Goal: Manage account settings

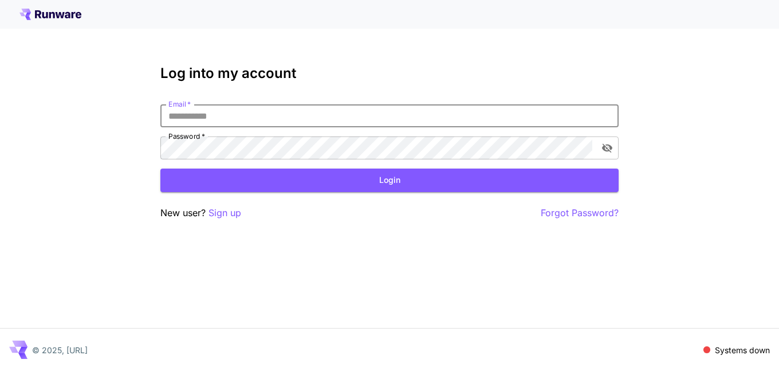
click at [227, 126] on input "Email   *" at bounding box center [389, 115] width 458 height 23
type input "**********"
click at [304, 176] on button "Login" at bounding box center [389, 179] width 458 height 23
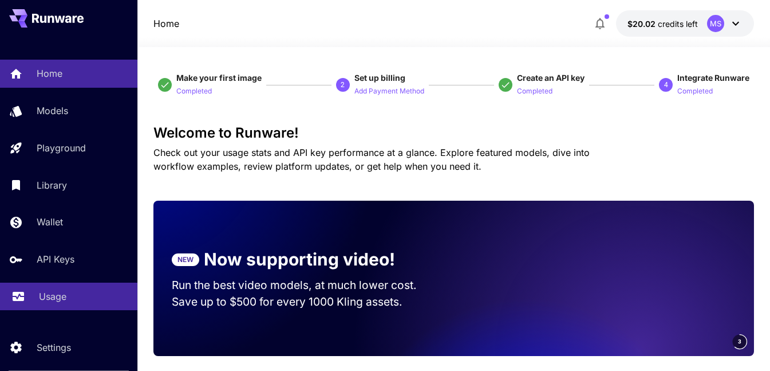
click at [58, 288] on link "Usage" at bounding box center [68, 296] width 137 height 28
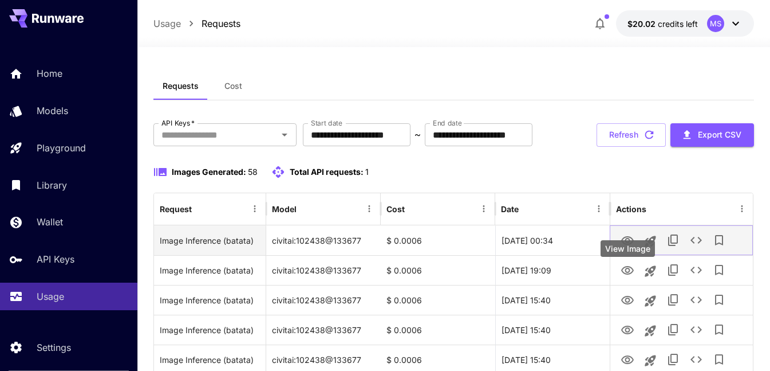
click at [632, 247] on icon "View Image" at bounding box center [628, 241] width 14 height 14
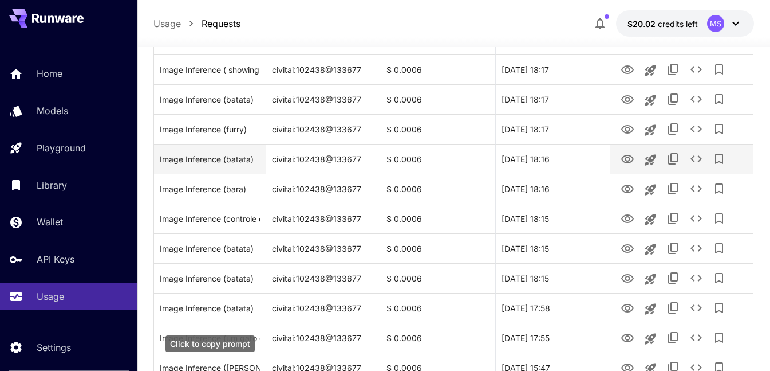
scroll to position [573, 0]
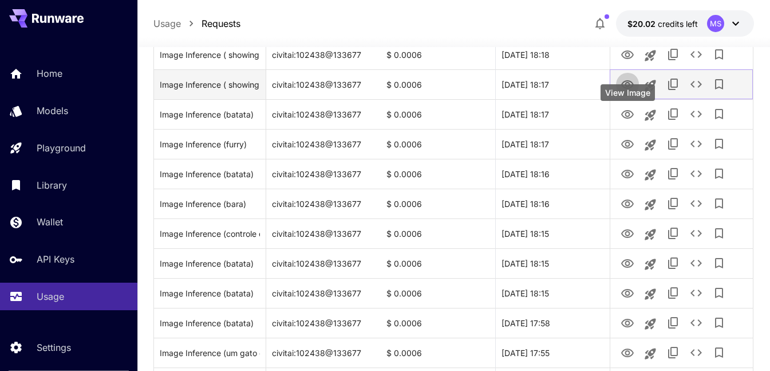
click at [628, 92] on icon "View Image" at bounding box center [628, 85] width 14 height 14
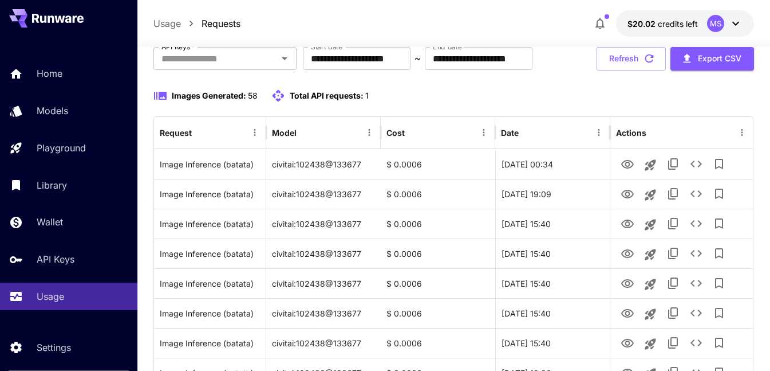
scroll to position [0, 0]
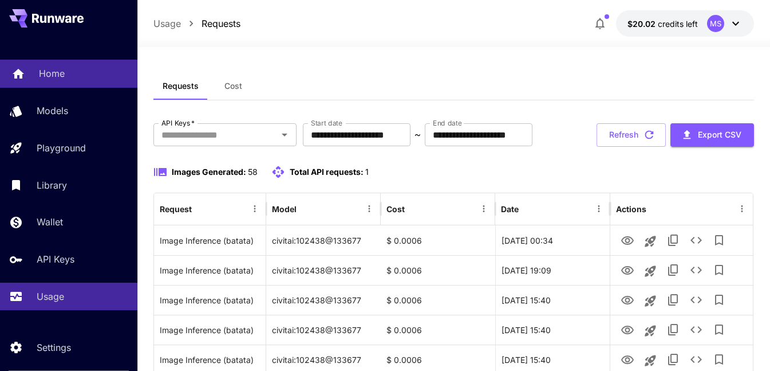
click at [51, 77] on p "Home" at bounding box center [52, 73] width 26 height 14
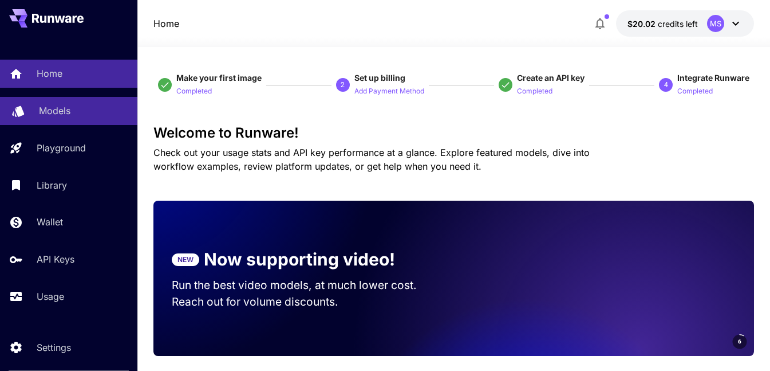
click at [68, 98] on link "Models" at bounding box center [68, 111] width 137 height 28
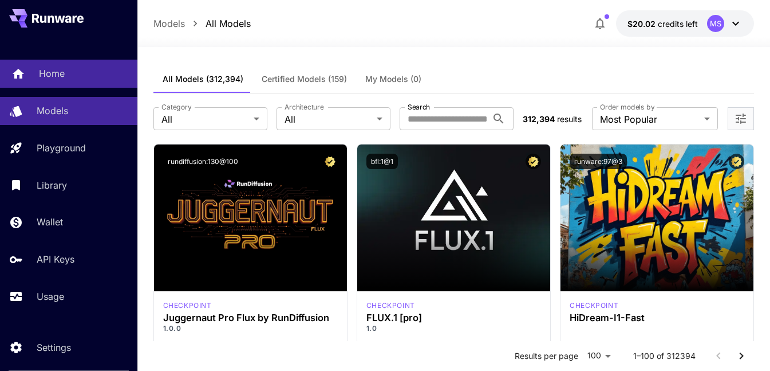
click at [86, 73] on div "Home" at bounding box center [83, 73] width 89 height 14
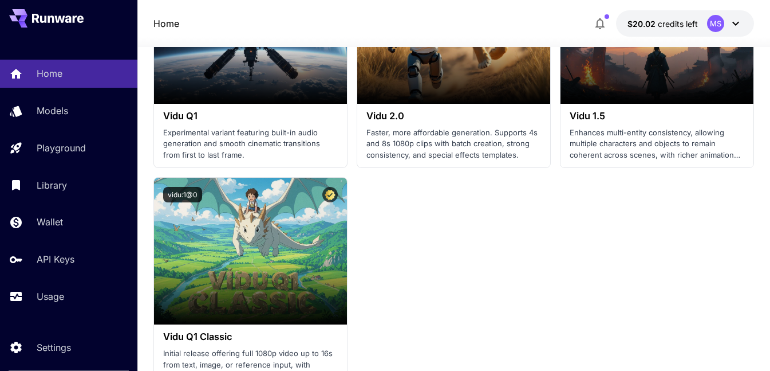
scroll to position [1718, 0]
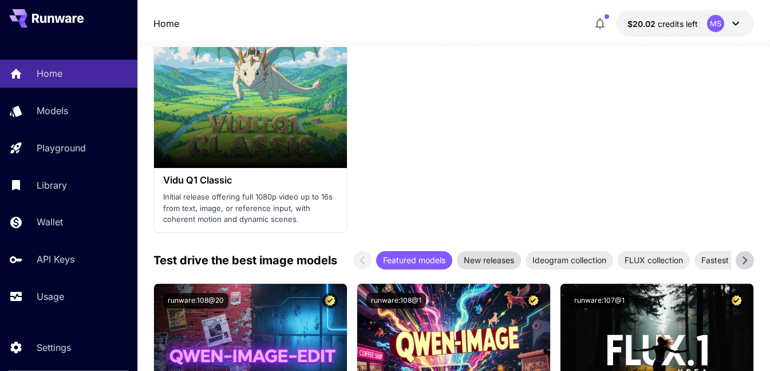
click at [485, 258] on span "New releases" at bounding box center [489, 260] width 64 height 12
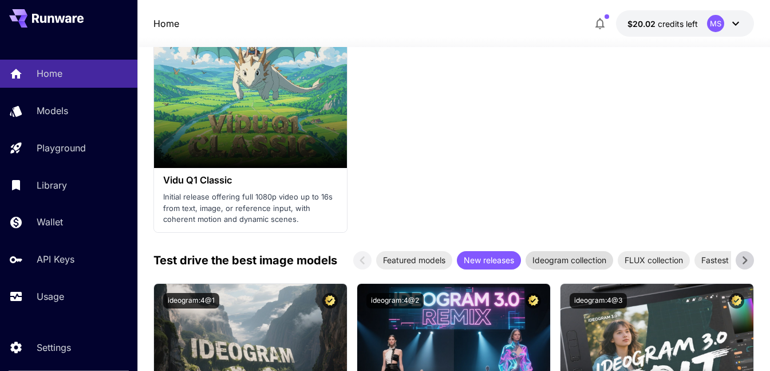
click at [565, 267] on div "Ideogram collection" at bounding box center [570, 260] width 88 height 18
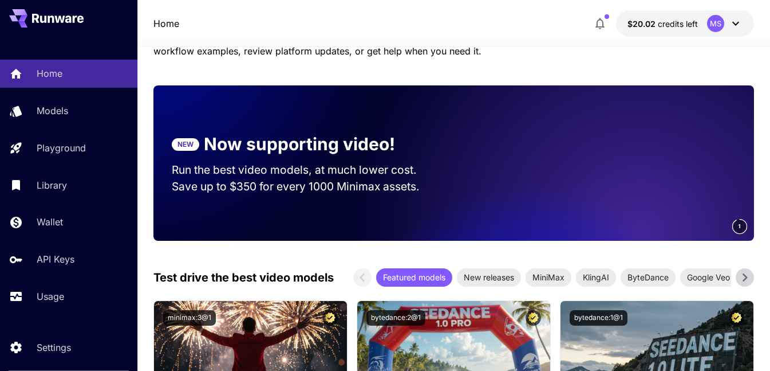
scroll to position [0, 0]
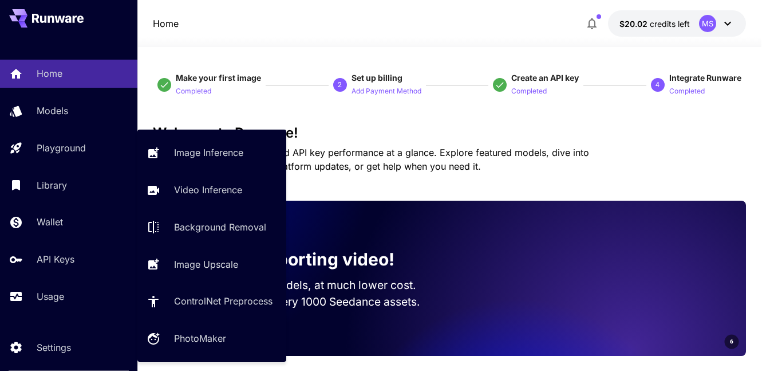
click at [21, 132] on div "Home Models Playground Library Wallet API Keys Usage" at bounding box center [68, 185] width 137 height 250
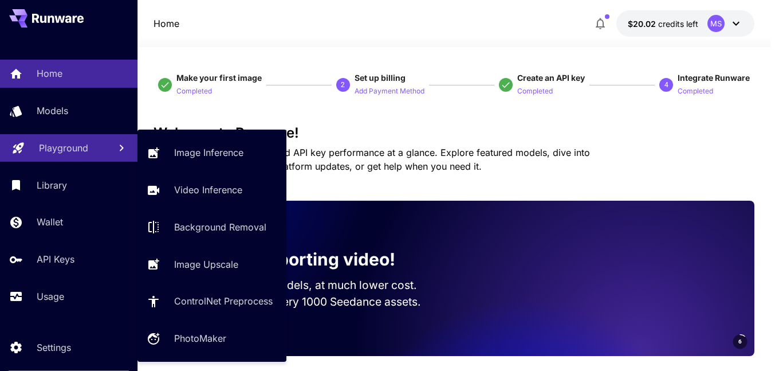
click at [29, 149] on link "Playground" at bounding box center [68, 148] width 137 height 28
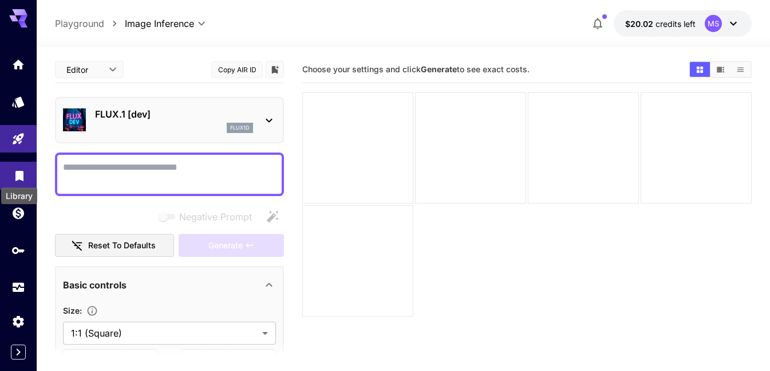
click at [13, 167] on icon "Library" at bounding box center [20, 172] width 14 height 14
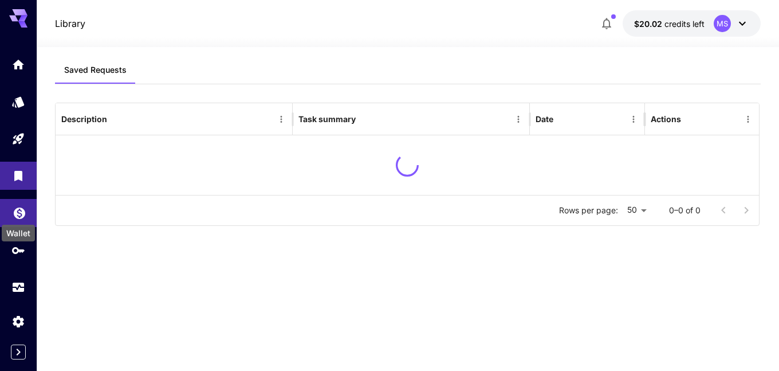
click at [21, 212] on icon "Wallet" at bounding box center [20, 210] width 14 height 14
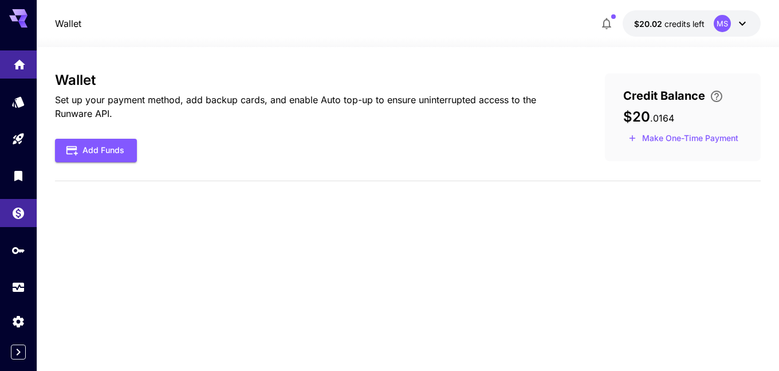
click at [30, 58] on link at bounding box center [18, 64] width 37 height 28
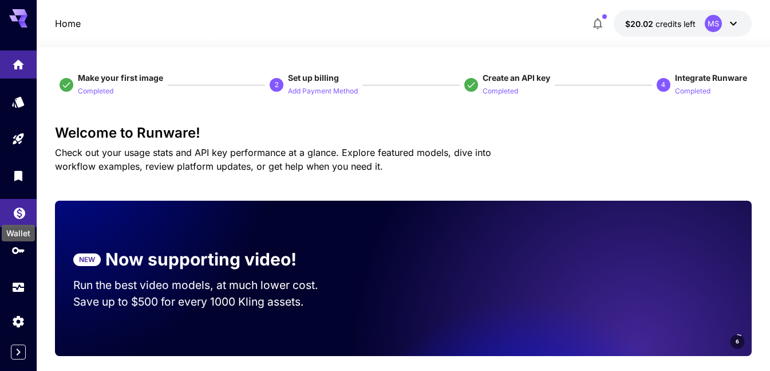
click at [21, 212] on icon "Wallet" at bounding box center [20, 210] width 14 height 14
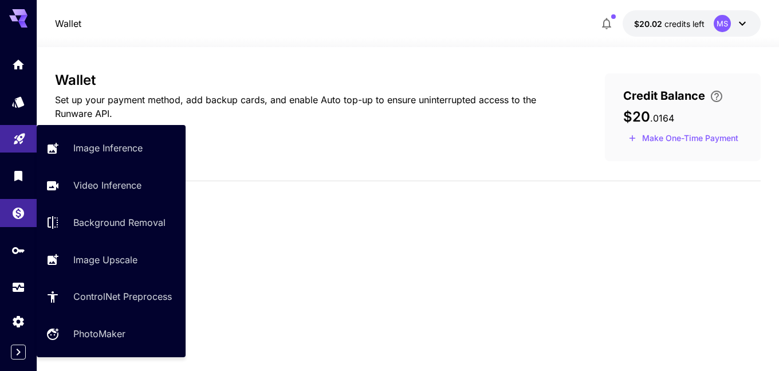
click at [9, 132] on link at bounding box center [18, 139] width 37 height 28
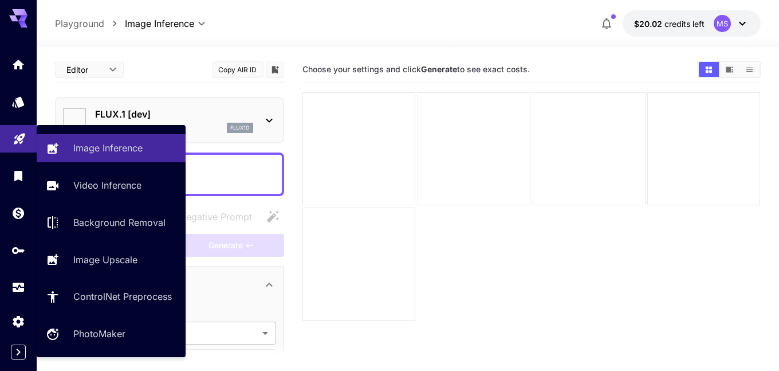
type input "**********"
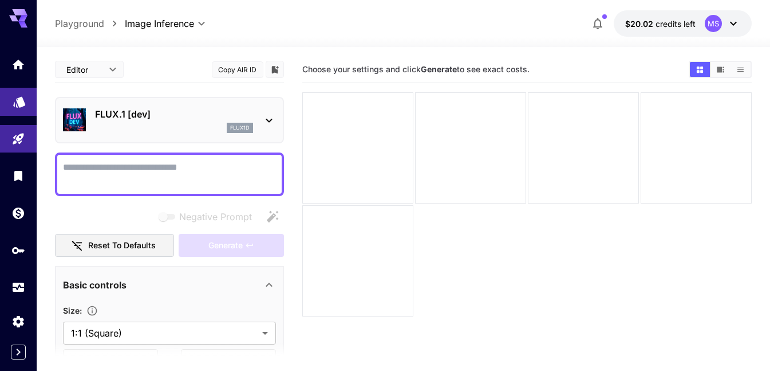
click at [22, 95] on icon "Models" at bounding box center [20, 98] width 14 height 14
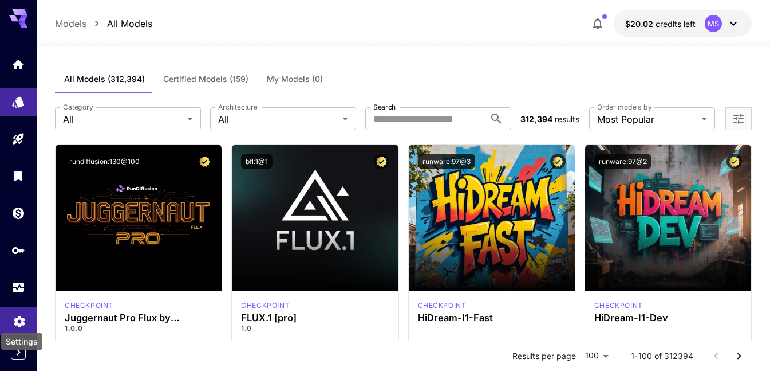
click at [19, 314] on icon "Settings" at bounding box center [20, 318] width 14 height 14
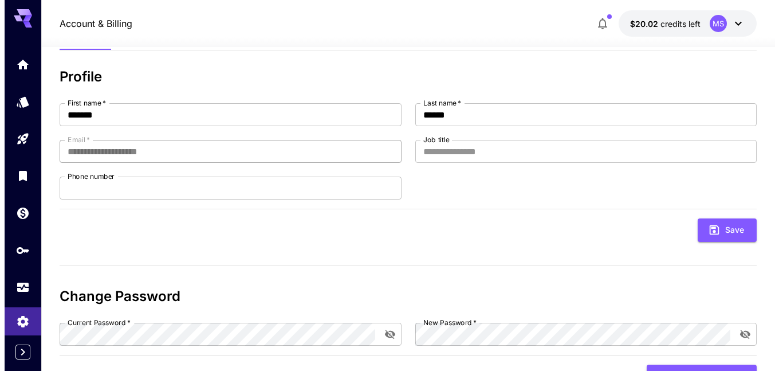
scroll to position [101, 0]
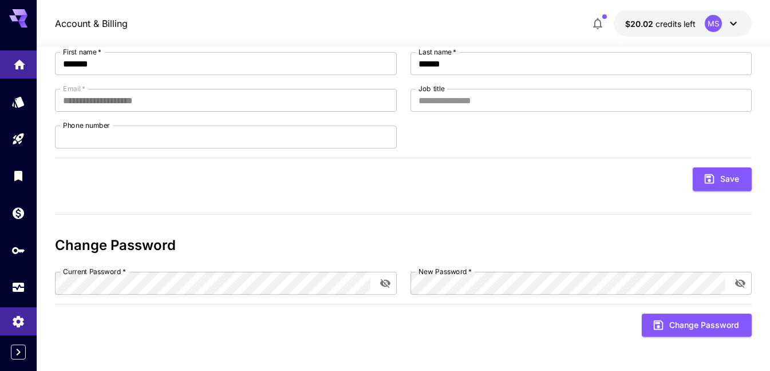
click at [32, 72] on link at bounding box center [18, 64] width 37 height 28
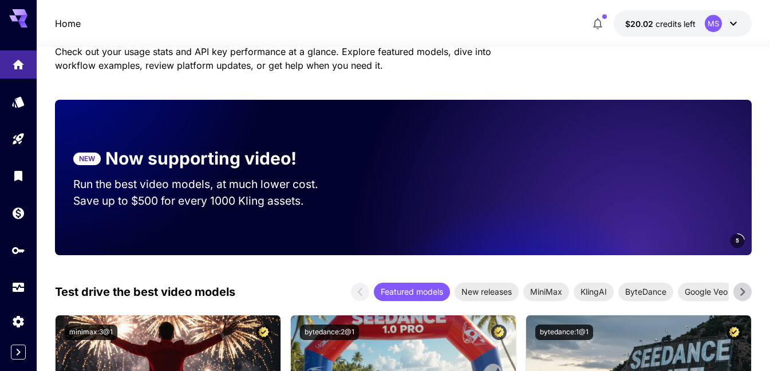
click at [701, 13] on button "$20.02 credits left MS" at bounding box center [683, 23] width 138 height 26
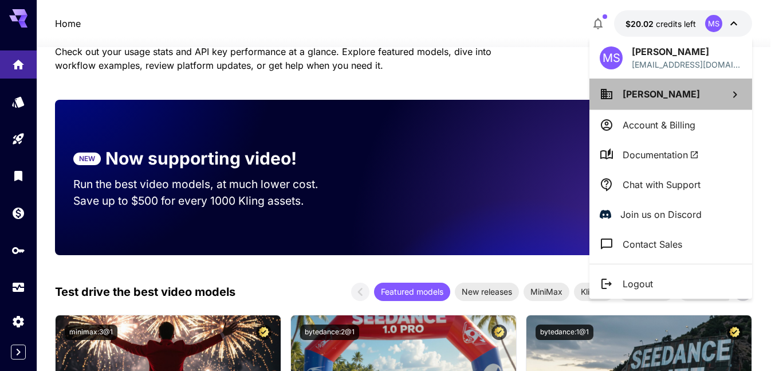
click at [655, 92] on span "[PERSON_NAME]" at bounding box center [660, 93] width 77 height 11
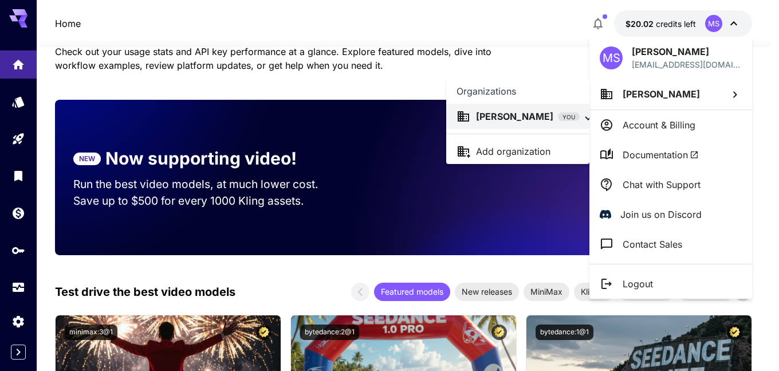
click at [364, 66] on div at bounding box center [389, 185] width 779 height 371
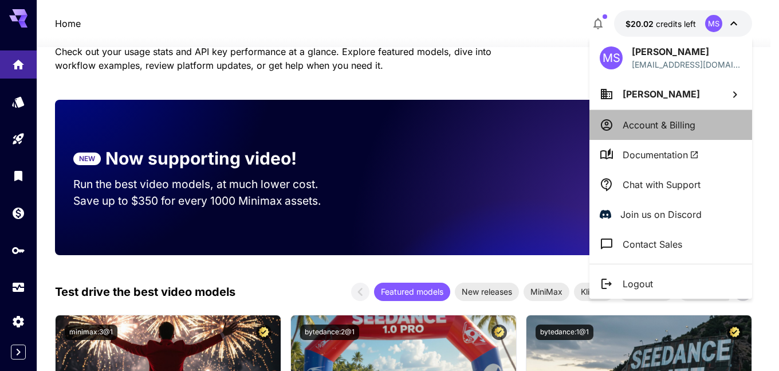
click at [669, 127] on p "Account & Billing" at bounding box center [658, 125] width 73 height 14
